Goal: Transaction & Acquisition: Purchase product/service

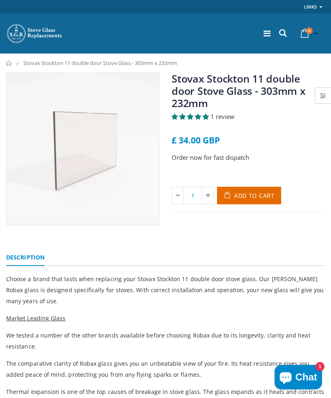
click at [251, 187] on button "Add to Cart" at bounding box center [249, 196] width 64 height 18
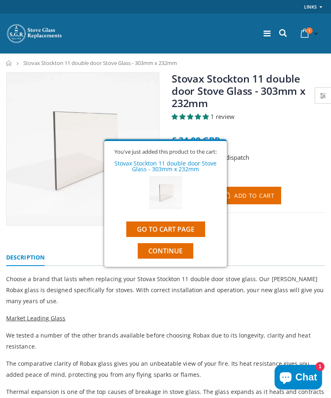
click at [192, 227] on link "Go to cart page" at bounding box center [165, 229] width 79 height 16
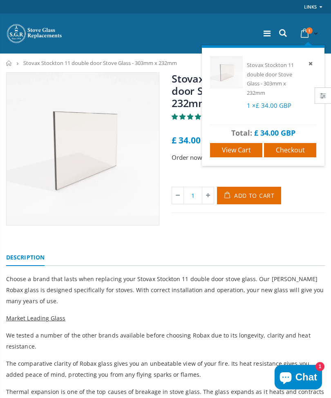
click at [303, 149] on span "Checkout" at bounding box center [290, 149] width 29 height 9
